Goal: Find specific page/section: Find specific page/section

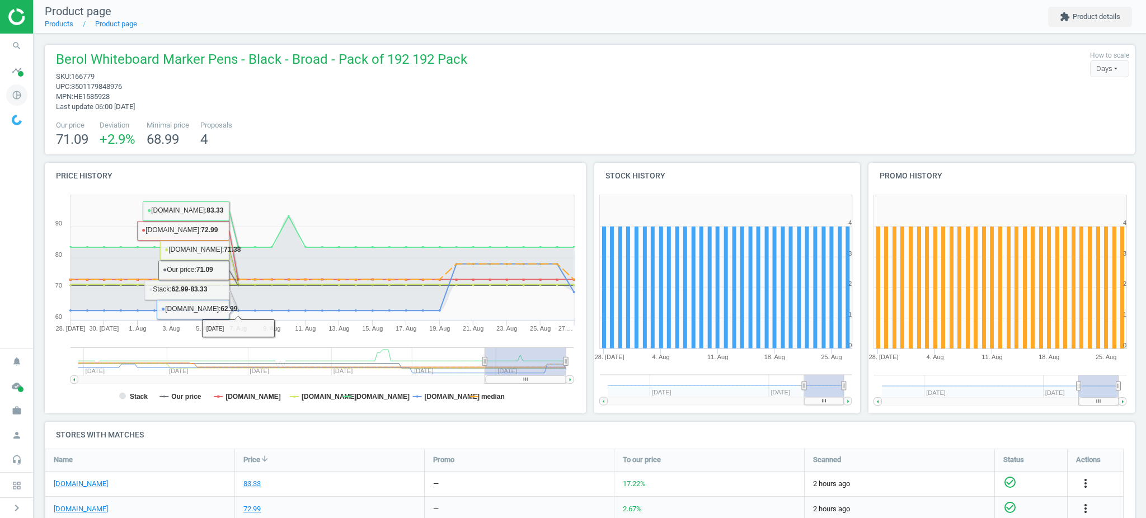
click at [11, 95] on icon "pie_chart_outlined" at bounding box center [16, 94] width 21 height 21
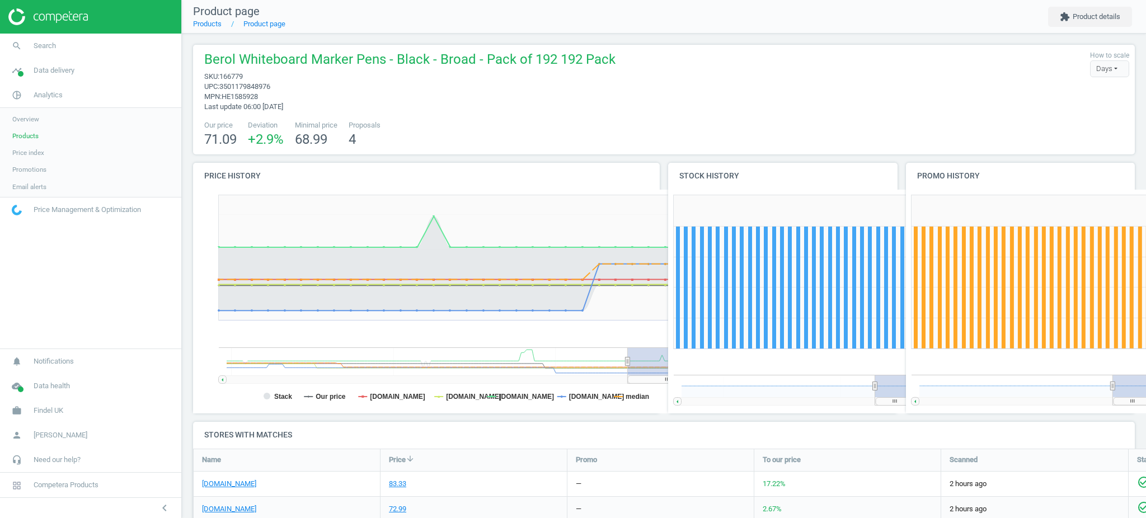
scroll to position [6, 5]
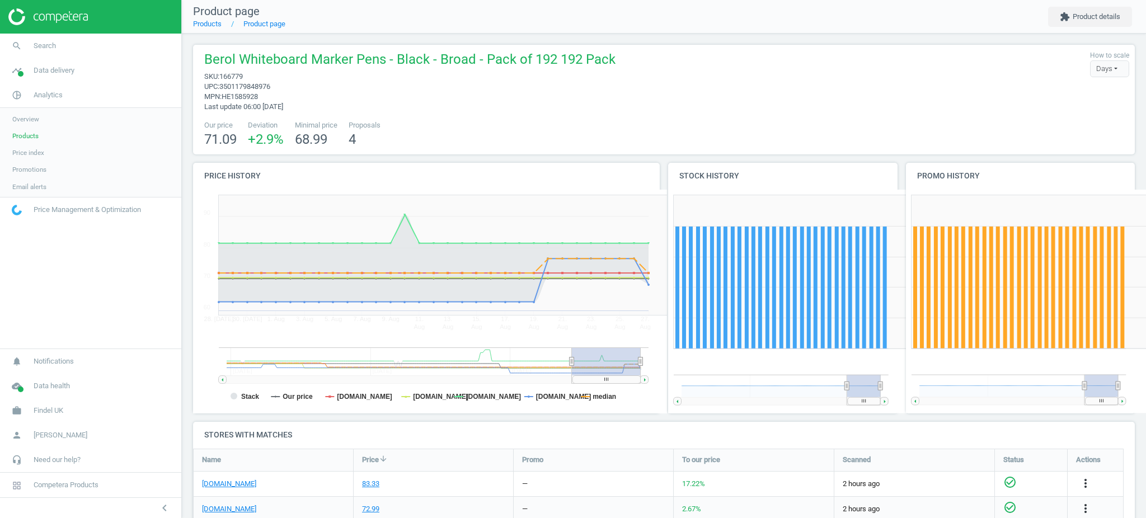
click at [29, 135] on span "Products" at bounding box center [25, 136] width 26 height 9
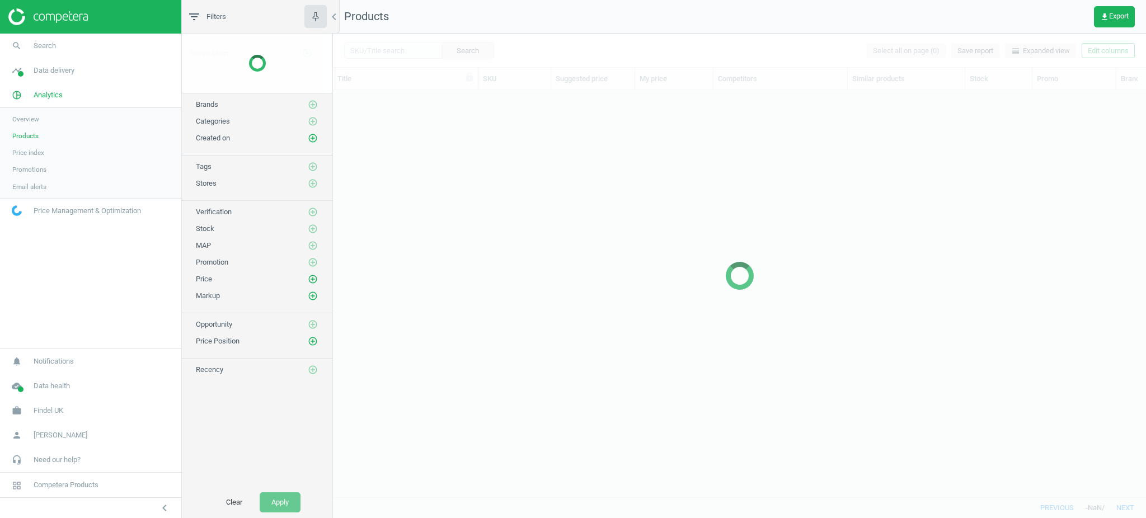
scroll to position [12, 12]
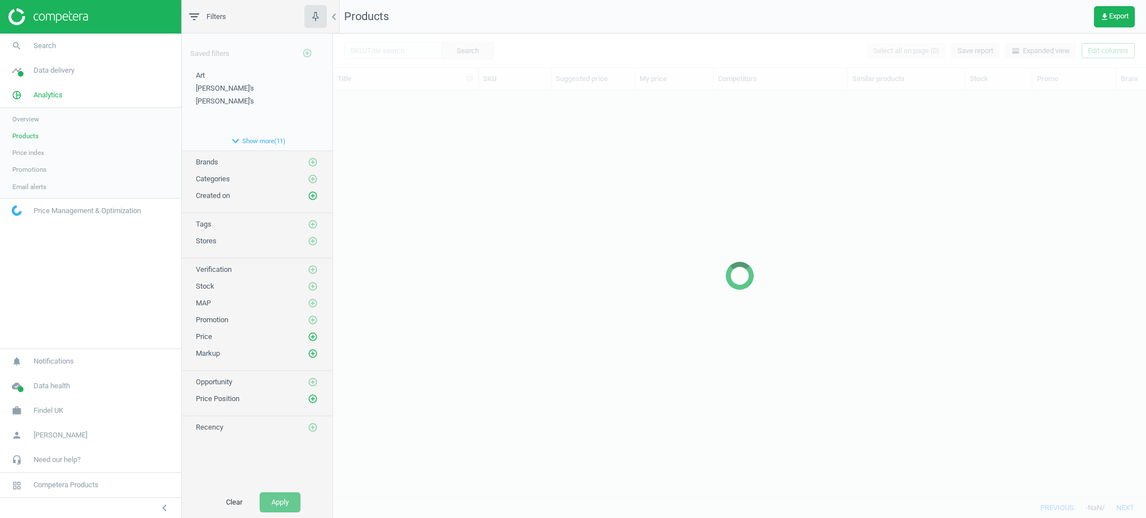
click at [403, 52] on div at bounding box center [739, 276] width 813 height 485
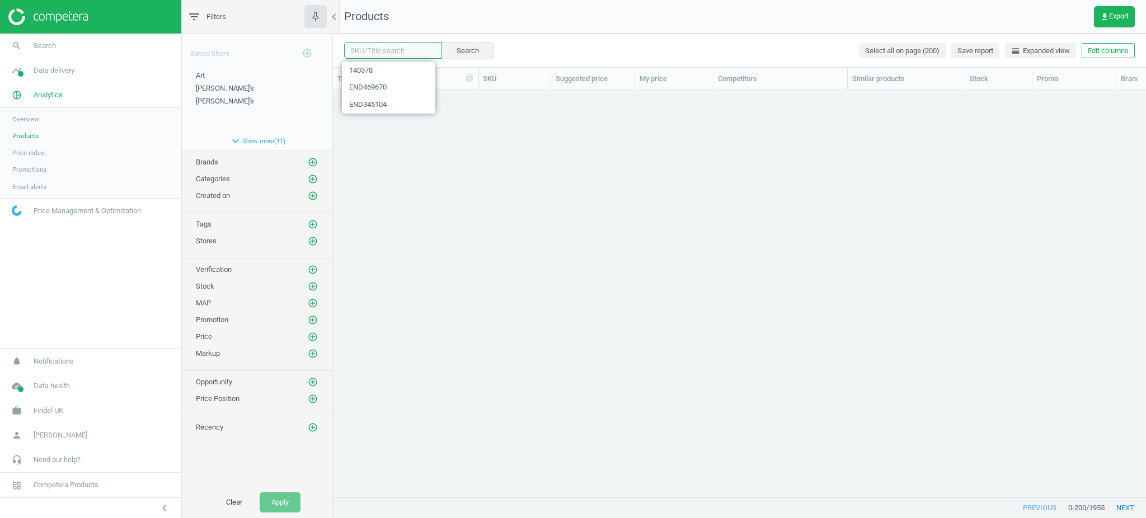
click at [381, 45] on input "text" at bounding box center [393, 50] width 98 height 17
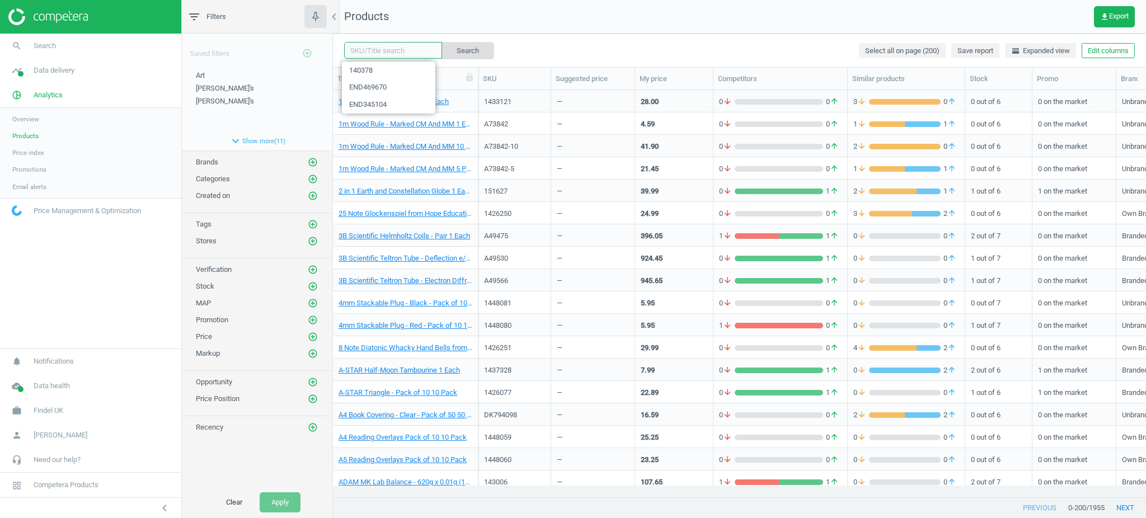
paste input "1423787"
type input "1423787"
click at [450, 53] on button "Search" at bounding box center [467, 50] width 53 height 17
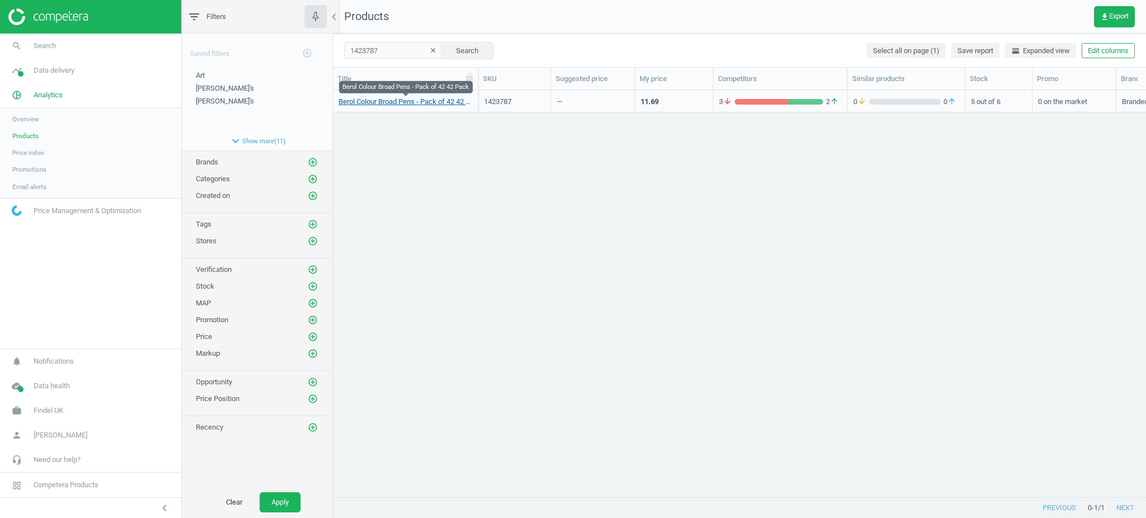
click at [445, 106] on link "Berol Colour Broad Pens - Pack of 42 42 Pack" at bounding box center [406, 102] width 134 height 10
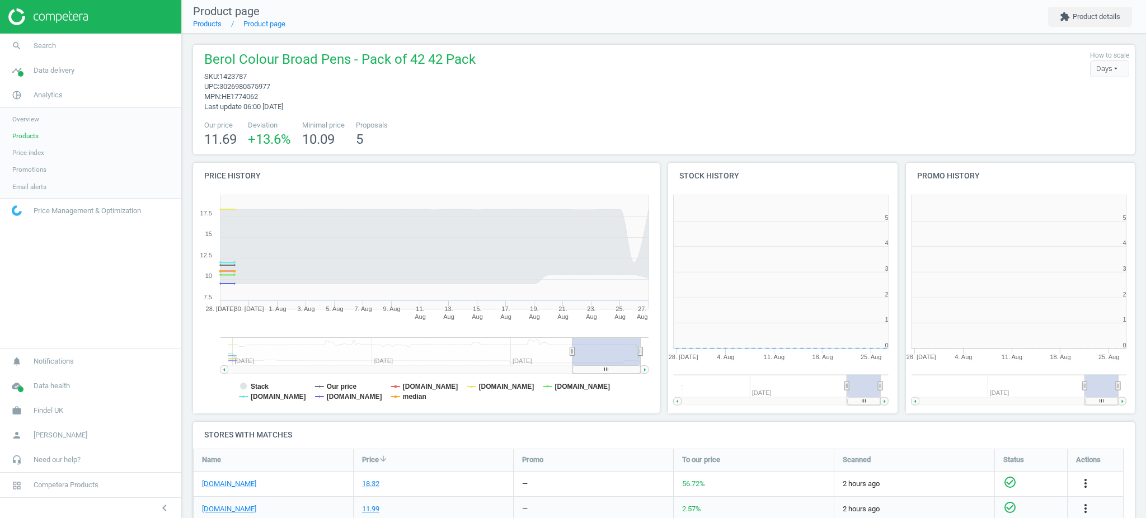
scroll to position [210, 954]
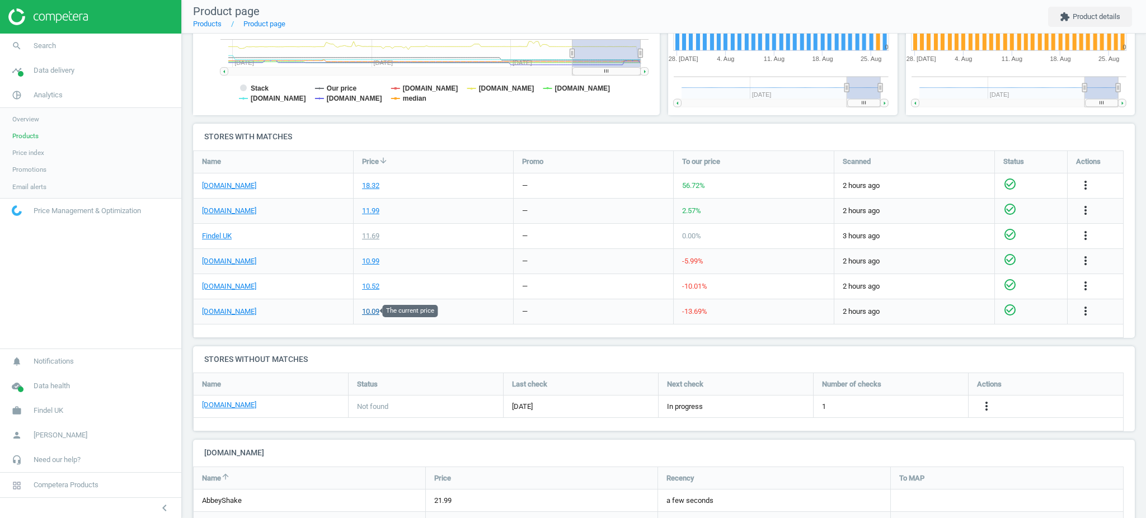
click at [373, 311] on div "10.09" at bounding box center [370, 312] width 17 height 10
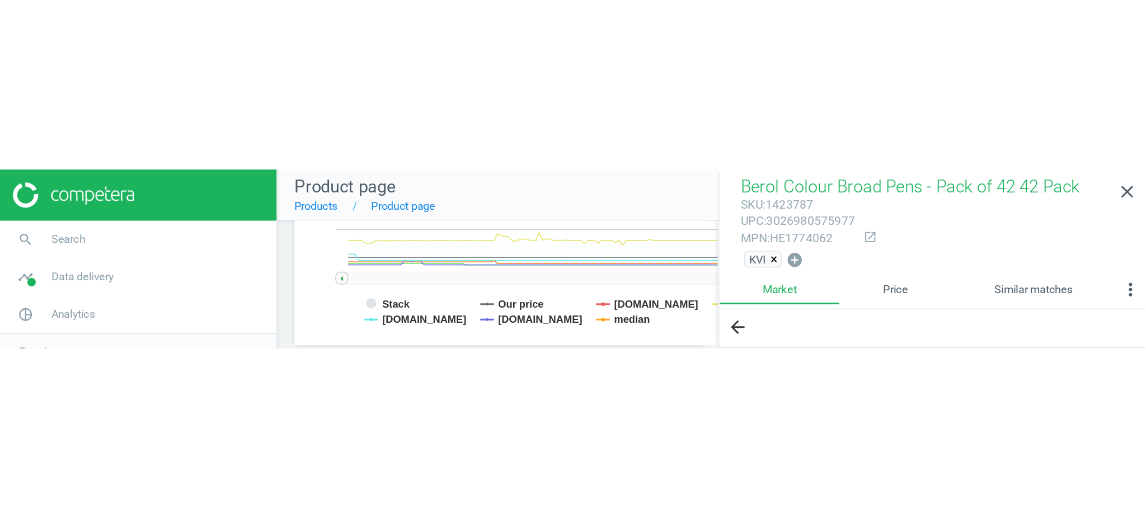
scroll to position [6, 5]
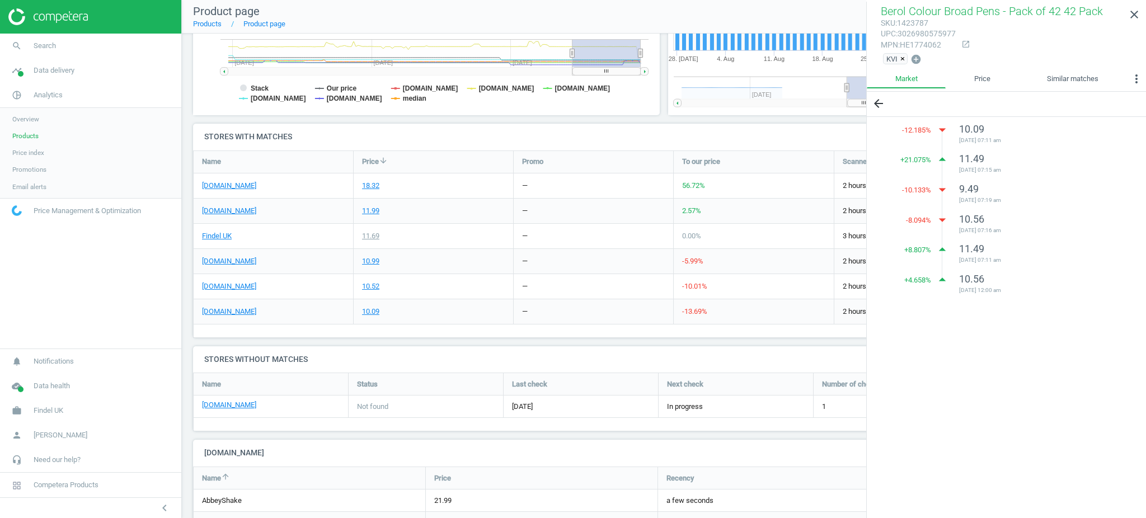
click at [1118, 203] on div "9.49 [DATE] 07:19 am" at bounding box center [1038, 194] width 159 height 25
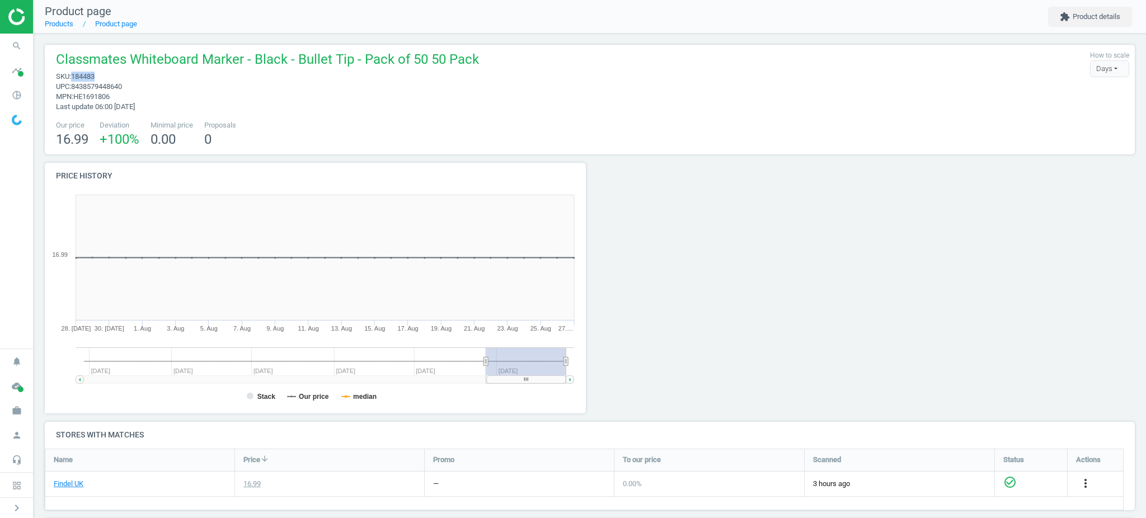
drag, startPoint x: 100, startPoint y: 73, endPoint x: 73, endPoint y: 72, distance: 26.9
click at [73, 72] on span "sku : 184483" at bounding box center [267, 77] width 423 height 10
copy span "184483"
click at [27, 97] on span "pie_chart_outlined" at bounding box center [17, 95] width 34 height 25
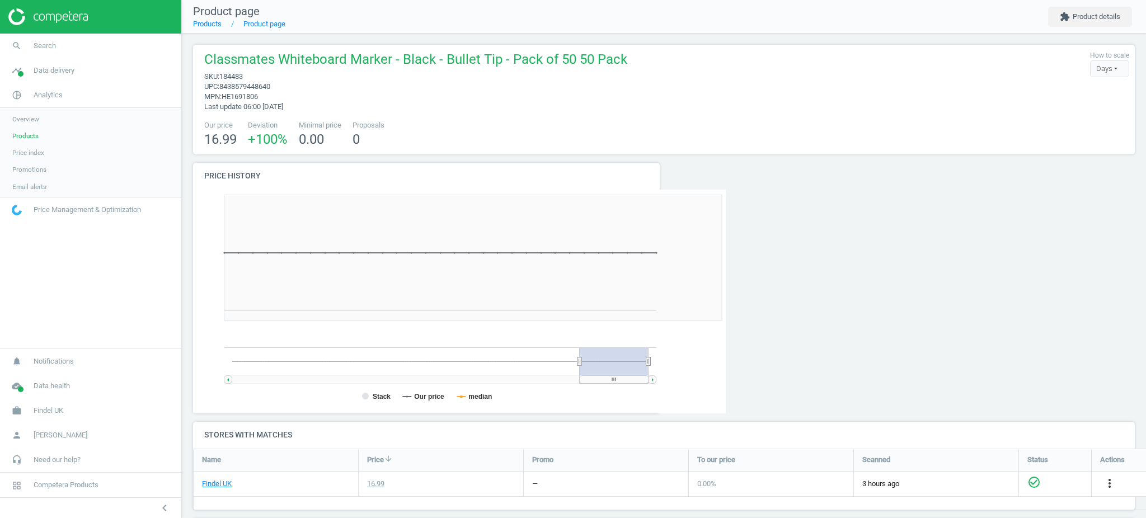
scroll to position [194, 954]
click at [36, 133] on span "Products" at bounding box center [25, 136] width 26 height 9
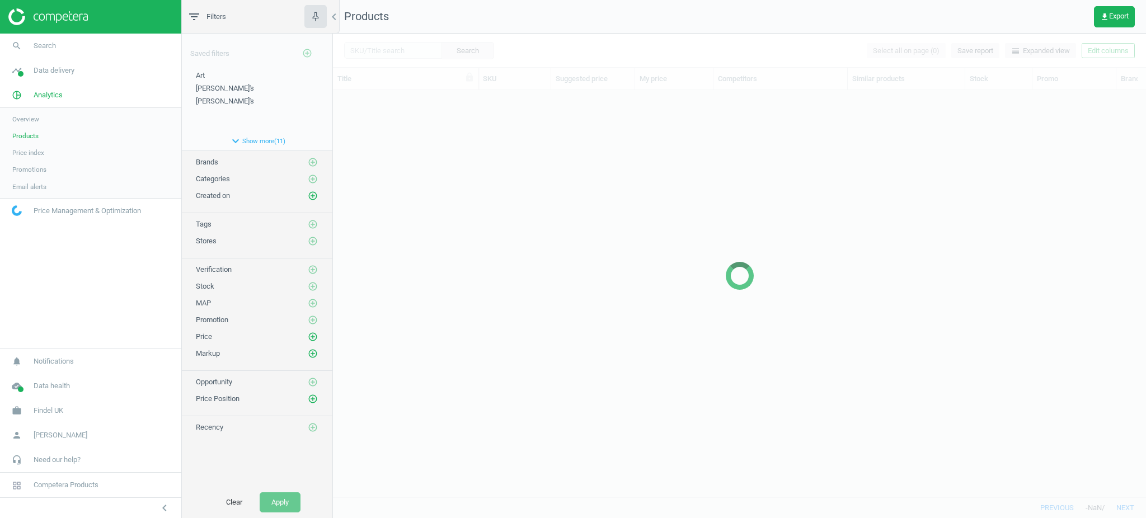
click at [417, 44] on div at bounding box center [739, 276] width 813 height 485
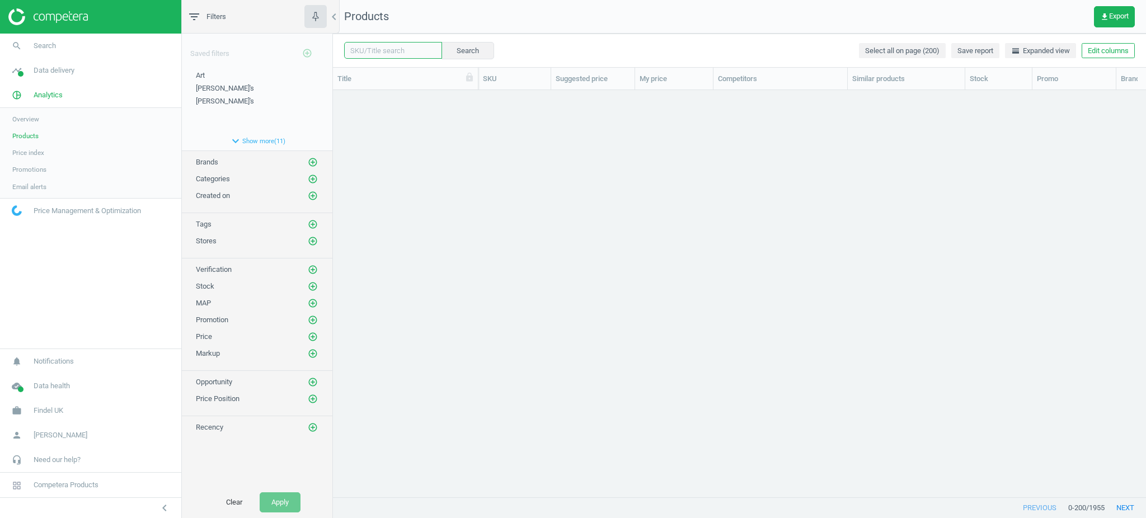
click at [410, 48] on input "text" at bounding box center [393, 50] width 98 height 17
paste input "184483"
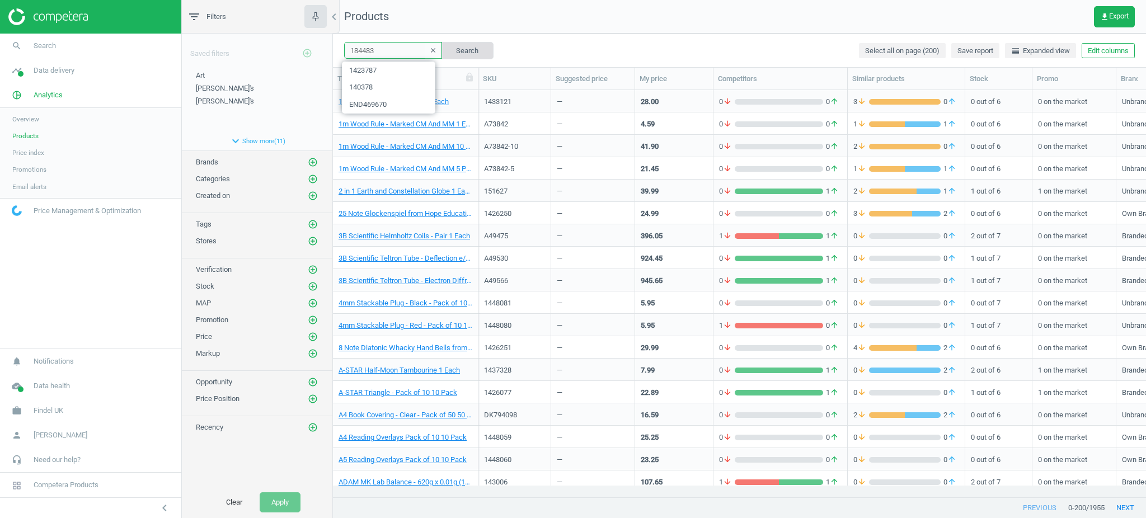
type input "184483"
click at [441, 52] on button "Search" at bounding box center [467, 50] width 53 height 17
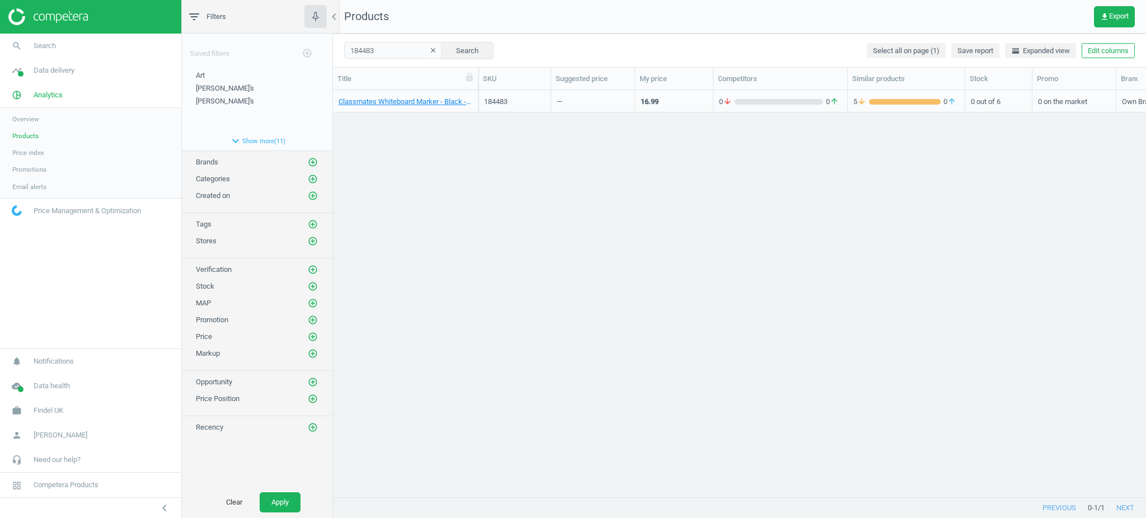
click at [518, 95] on div "184483" at bounding box center [514, 101] width 61 height 20
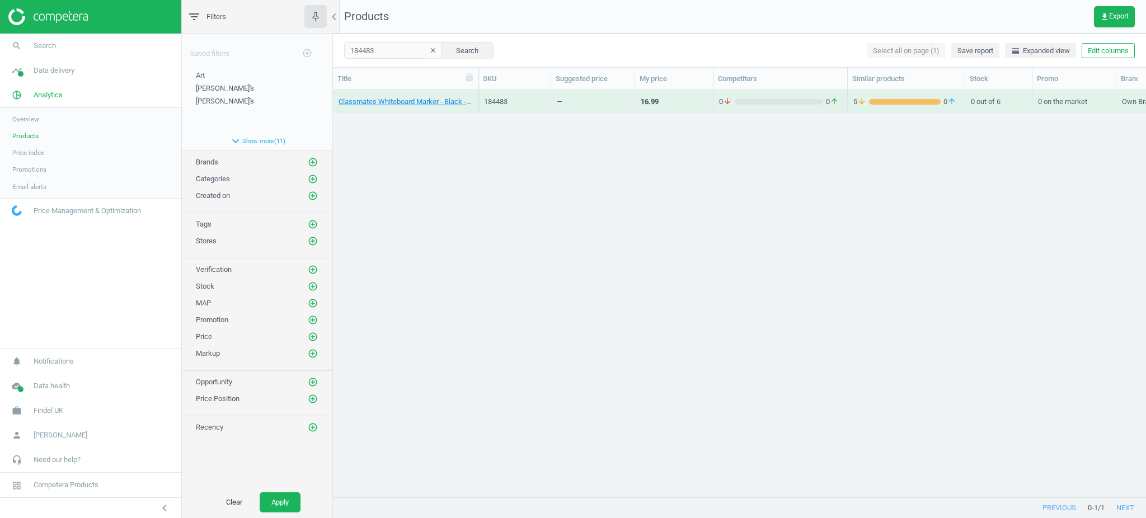
click at [518, 95] on div "184483" at bounding box center [514, 101] width 61 height 20
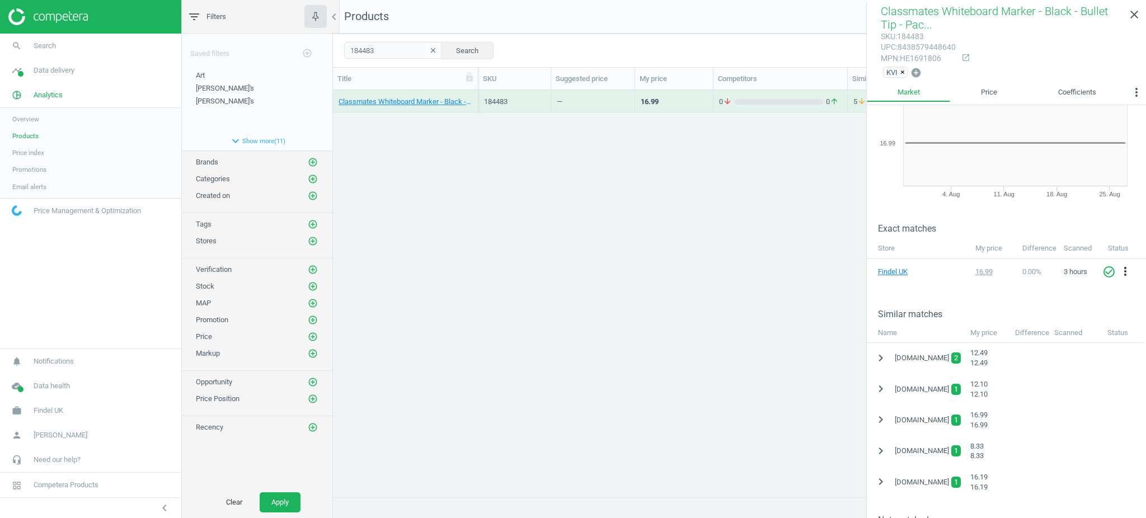
scroll to position [74, 0]
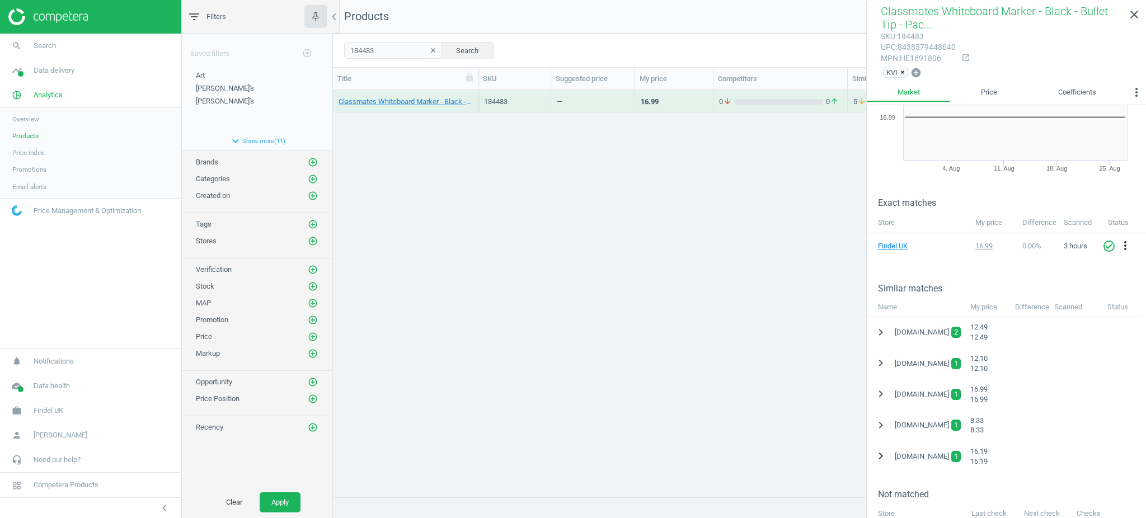
click at [879, 459] on icon "chevron_right" at bounding box center [880, 455] width 13 height 13
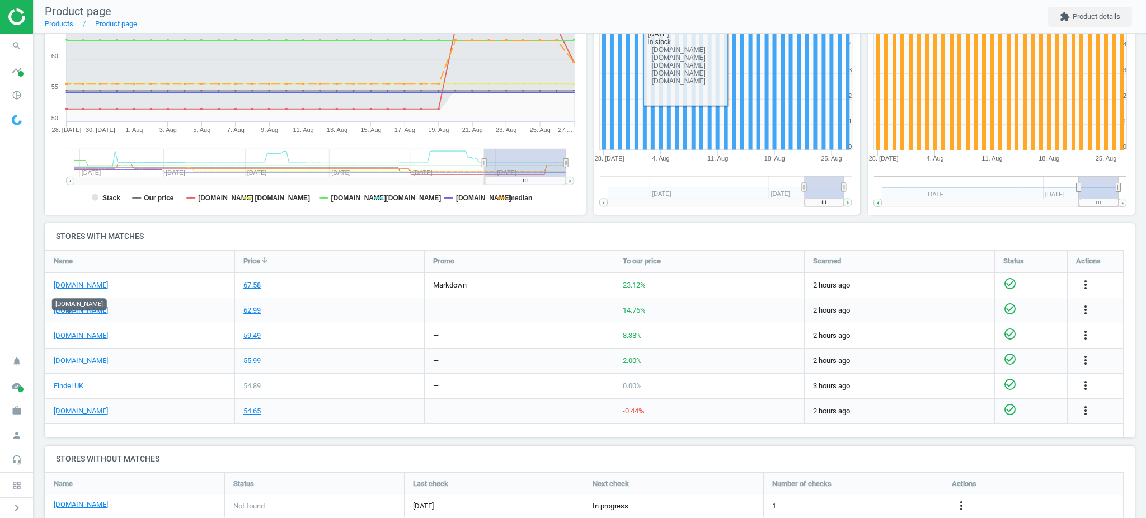
scroll to position [224, 0]
